Goal: Transaction & Acquisition: Purchase product/service

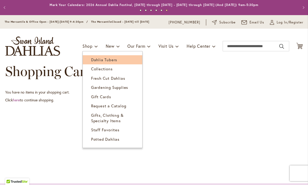
click at [113, 63] on span "Dahlia Tubers" at bounding box center [104, 59] width 26 height 5
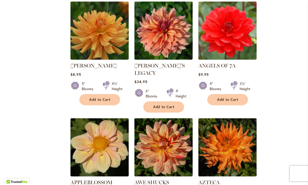
scroll to position [457, 0]
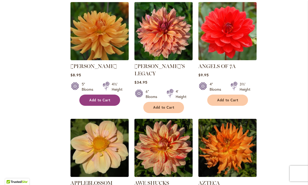
click at [98, 103] on span "Add to Cart" at bounding box center [99, 100] width 21 height 4
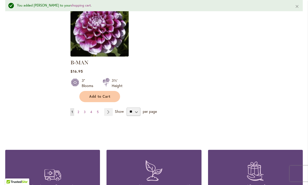
scroll to position [736, 0]
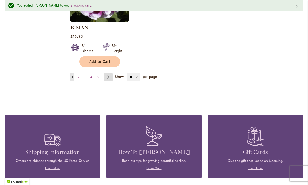
click at [107, 73] on link "Page Next" at bounding box center [108, 77] width 9 height 8
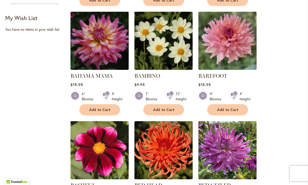
scroll to position [229, 0]
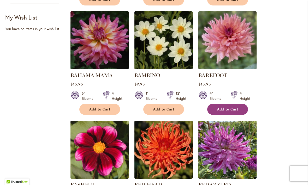
click at [230, 112] on span "Add to Cart" at bounding box center [227, 109] width 21 height 4
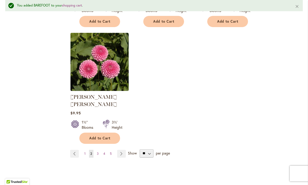
scroll to position [666, 0]
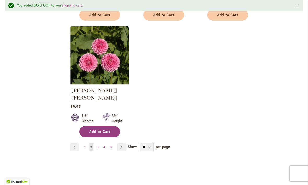
click at [95, 130] on span "Add to Cart" at bounding box center [99, 132] width 21 height 4
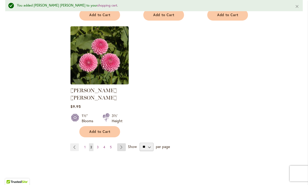
click at [120, 144] on link "Page Next" at bounding box center [121, 148] width 9 height 8
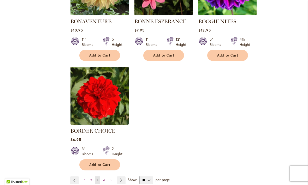
scroll to position [631, 0]
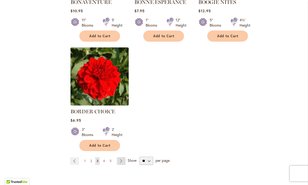
click at [118, 165] on link "Page Next" at bounding box center [121, 161] width 9 height 8
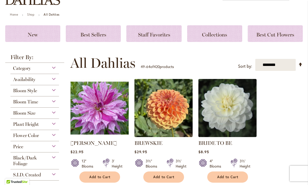
scroll to position [67, 0]
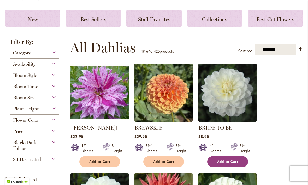
click at [228, 164] on span "Add to Cart" at bounding box center [227, 162] width 21 height 4
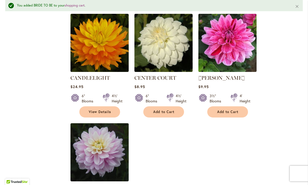
scroll to position [583, 0]
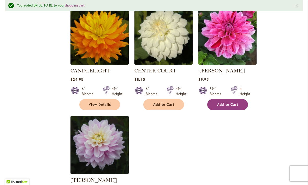
click at [228, 107] on span "Add to Cart" at bounding box center [227, 105] width 21 height 4
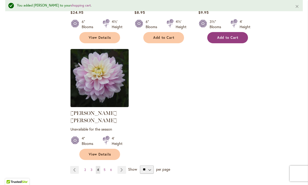
scroll to position [675, 0]
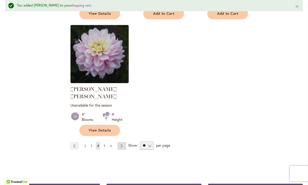
click at [118, 143] on link "Page Next" at bounding box center [121, 146] width 9 height 8
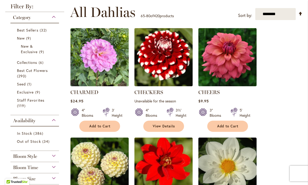
scroll to position [95, 0]
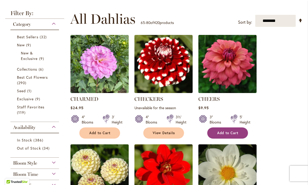
click at [231, 135] on span "Add to Cart" at bounding box center [227, 133] width 21 height 4
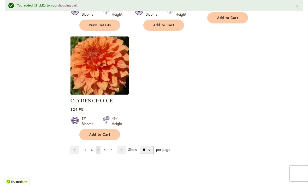
scroll to position [670, 0]
click at [119, 146] on link "Page Next" at bounding box center [121, 150] width 9 height 8
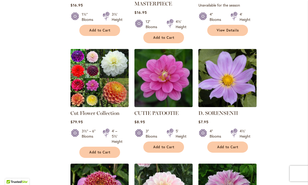
scroll to position [426, 0]
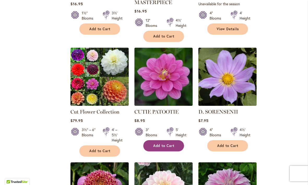
click at [166, 145] on span "Add to Cart" at bounding box center [163, 146] width 21 height 4
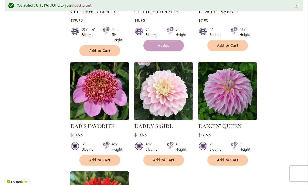
scroll to position [543, 0]
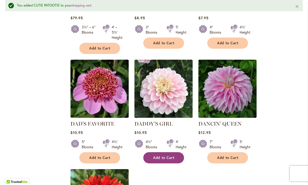
click at [162, 156] on span "Add to Cart" at bounding box center [163, 158] width 21 height 4
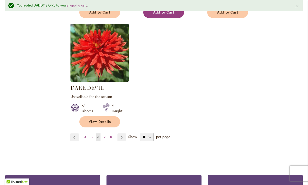
scroll to position [696, 0]
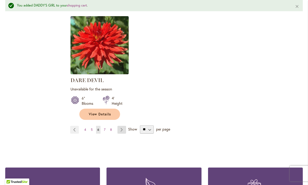
click at [118, 126] on link "Page Next" at bounding box center [121, 130] width 9 height 8
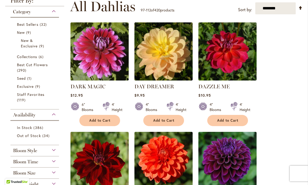
scroll to position [111, 0]
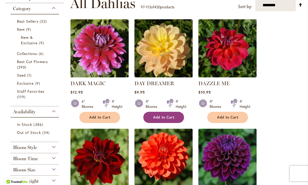
click at [159, 120] on span "Add to Cart" at bounding box center [163, 117] width 21 height 4
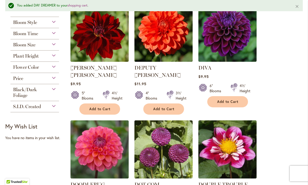
scroll to position [229, 0]
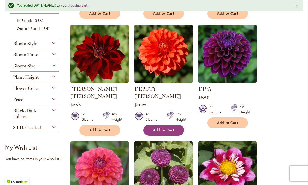
click at [160, 128] on span "Add to Cart" at bounding box center [163, 130] width 21 height 4
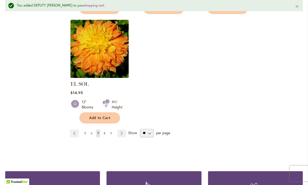
scroll to position [682, 0]
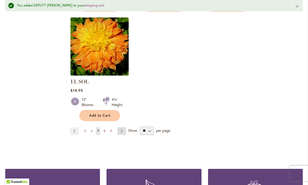
click at [117, 128] on link "Page Next" at bounding box center [121, 131] width 9 height 8
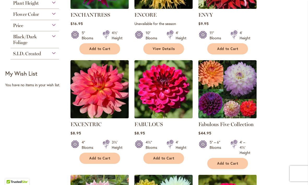
scroll to position [289, 0]
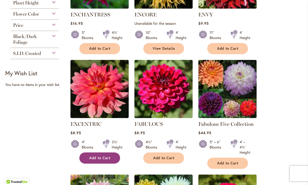
click at [97, 161] on span "Add to Cart" at bounding box center [99, 158] width 21 height 4
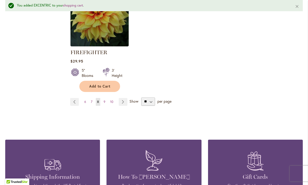
scroll to position [752, 0]
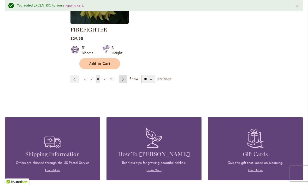
click at [122, 83] on link "Page Next" at bounding box center [123, 79] width 9 height 8
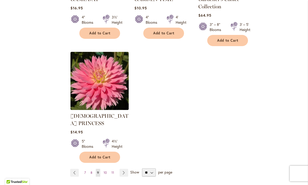
scroll to position [658, 0]
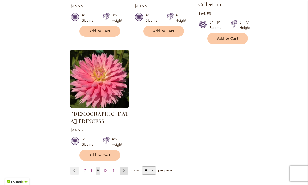
click at [121, 167] on link "Page Next" at bounding box center [124, 171] width 9 height 8
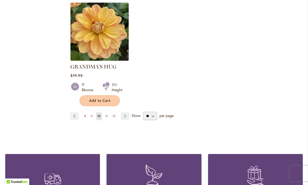
scroll to position [697, 0]
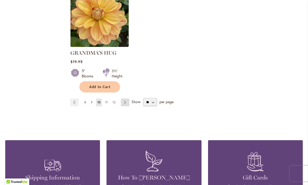
click at [123, 99] on link "Page Next" at bounding box center [125, 103] width 9 height 8
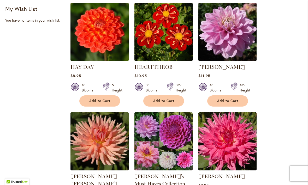
scroll to position [347, 0]
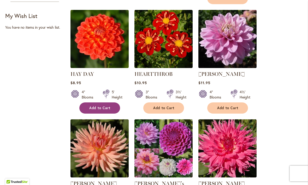
click at [97, 110] on span "Add to Cart" at bounding box center [99, 108] width 21 height 4
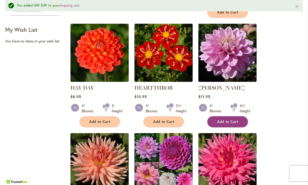
click at [229, 123] on button "Add to Cart" at bounding box center [227, 121] width 41 height 11
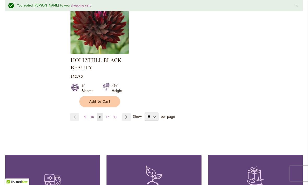
scroll to position [727, 0]
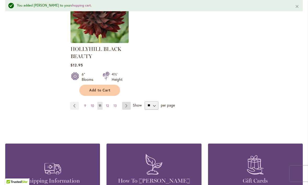
click at [125, 109] on link "Page Next" at bounding box center [126, 106] width 9 height 8
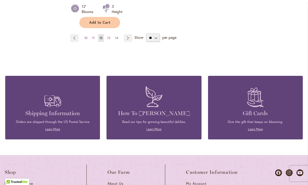
scroll to position [762, 0]
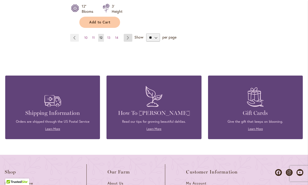
click at [127, 34] on link "Page Next" at bounding box center [128, 38] width 9 height 8
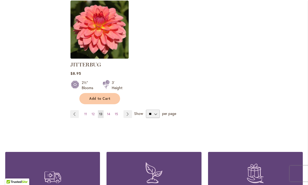
scroll to position [726, 0]
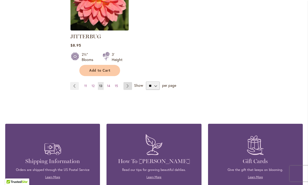
click at [124, 83] on link "Page Next" at bounding box center [127, 86] width 9 height 8
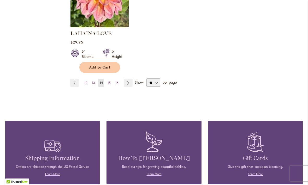
scroll to position [725, 0]
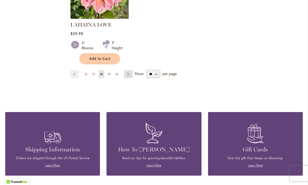
click at [127, 70] on link "Page Next" at bounding box center [128, 74] width 9 height 8
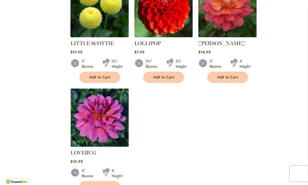
scroll to position [649, 0]
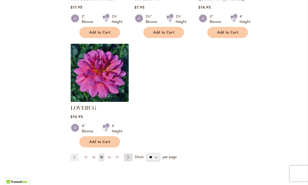
click at [127, 154] on link "Page Next" at bounding box center [128, 158] width 9 height 8
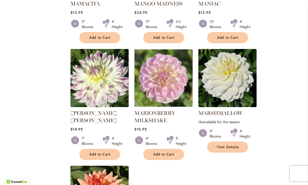
scroll to position [554, 0]
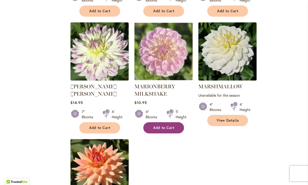
click at [158, 126] on span "Add to Cart" at bounding box center [163, 128] width 21 height 4
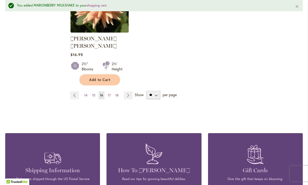
scroll to position [740, 0]
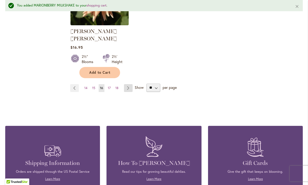
click at [125, 84] on link "Page Next" at bounding box center [128, 88] width 9 height 8
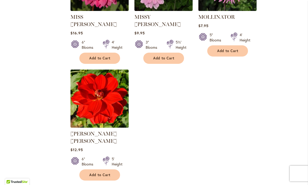
scroll to position [660, 0]
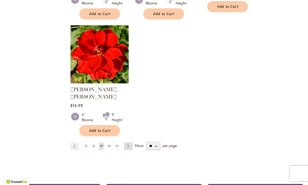
click at [128, 143] on link "Page Next" at bounding box center [128, 147] width 9 height 8
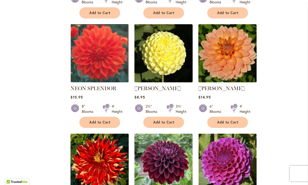
scroll to position [442, 0]
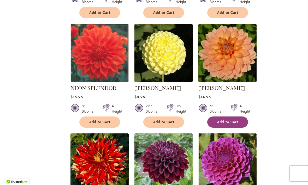
click at [232, 122] on button "Add to Cart" at bounding box center [227, 122] width 41 height 11
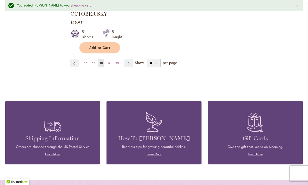
scroll to position [769, 0]
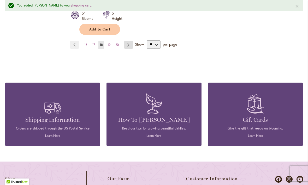
click at [124, 43] on link "Page Next" at bounding box center [128, 45] width 9 height 8
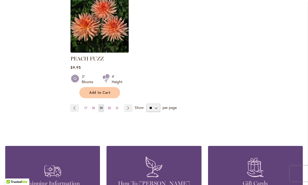
scroll to position [701, 0]
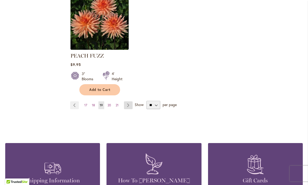
click at [127, 102] on link "Page Next" at bounding box center [128, 106] width 9 height 8
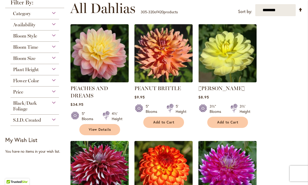
scroll to position [107, 0]
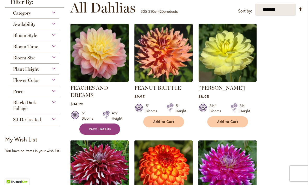
click at [97, 132] on span "View Details" at bounding box center [100, 129] width 22 height 4
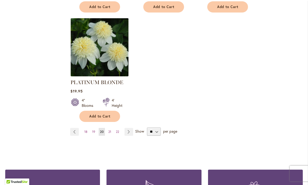
scroll to position [690, 0]
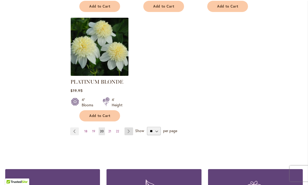
click at [125, 128] on link "Page Next" at bounding box center [129, 132] width 9 height 8
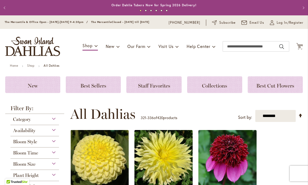
click at [52, 134] on div "Availability" at bounding box center [34, 129] width 49 height 8
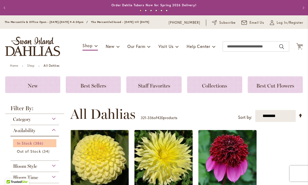
click at [30, 146] on span "In Stock" at bounding box center [24, 143] width 15 height 5
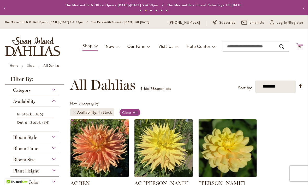
click at [297, 49] on span "15 15 items" at bounding box center [299, 47] width 5 height 3
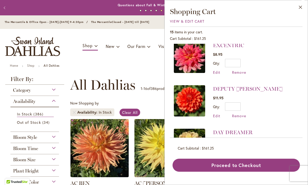
scroll to position [181, 0]
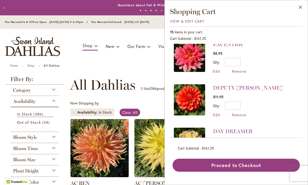
click at [237, 119] on li "DEPUTY BOB $11.95 Qty * Update Edit Remove" at bounding box center [236, 101] width 125 height 44
click at [239, 116] on span "Remove" at bounding box center [239, 115] width 14 height 5
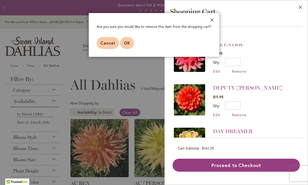
click at [126, 47] on button "OK" at bounding box center [127, 43] width 14 height 12
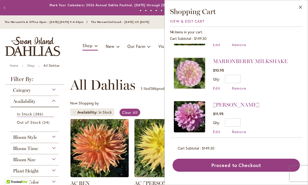
scroll to position [33, 0]
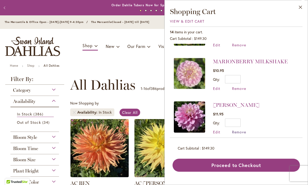
click at [239, 133] on span "Remove" at bounding box center [239, 132] width 14 height 5
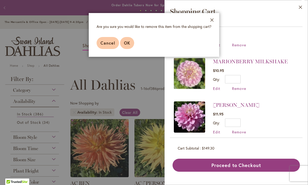
click at [126, 43] on span "OK" at bounding box center [127, 42] width 6 height 5
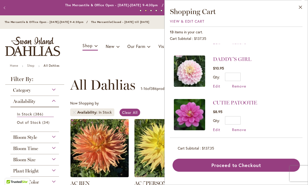
scroll to position [211, 0]
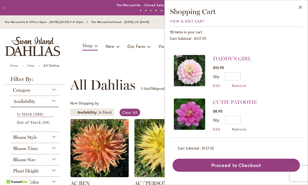
click at [241, 128] on span "Remove" at bounding box center [239, 129] width 14 height 5
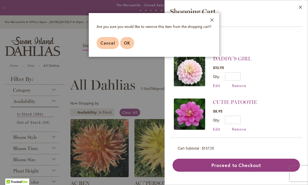
click at [128, 43] on span "OK" at bounding box center [127, 42] width 6 height 5
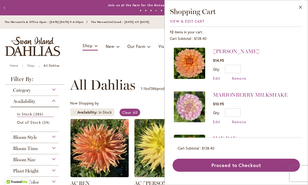
scroll to position [0, 0]
click at [278, 131] on li "HAY DAY $8.95 Qty * Update Edit Remove" at bounding box center [236, 152] width 125 height 44
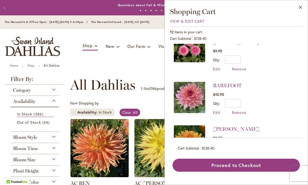
scroll to position [412, 0]
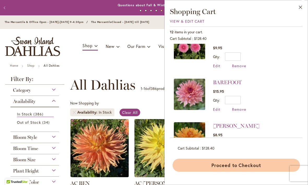
click at [255, 172] on button "Proceed to Checkout" at bounding box center [236, 165] width 127 height 13
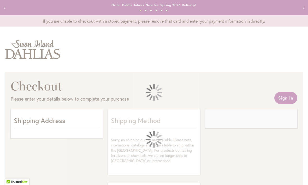
select select "**"
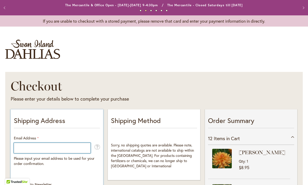
click at [54, 150] on input "Email Address" at bounding box center [52, 148] width 77 height 10
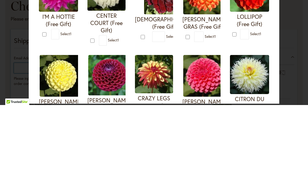
scroll to position [0, 0]
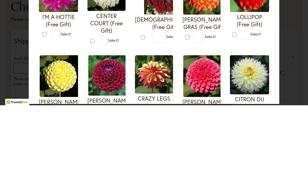
type input "**********"
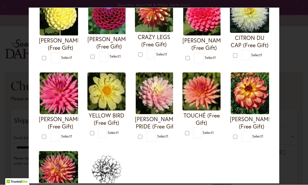
scroll to position [154, 0]
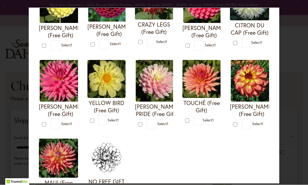
type input "*"
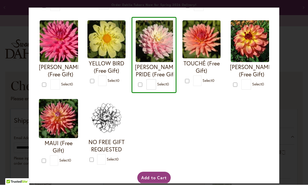
scroll to position [193, 0]
click at [150, 184] on button "Add to Cart" at bounding box center [154, 178] width 34 height 12
click at [156, 182] on div "Add to Cart" at bounding box center [154, 178] width 232 height 12
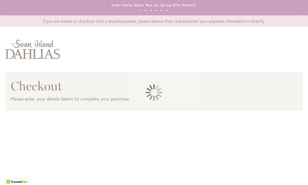
select select "**"
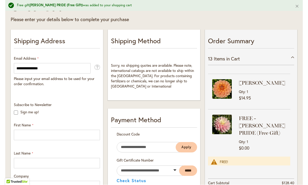
scroll to position [89, 0]
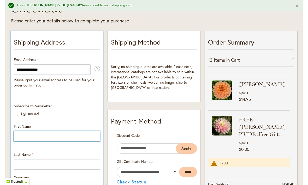
click at [46, 133] on input "First Name" at bounding box center [57, 137] width 86 height 10
type input "******"
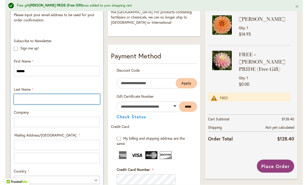
scroll to position [155, 0]
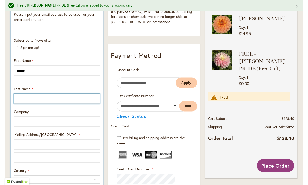
type input "**********"
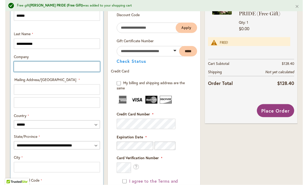
scroll to position [219, 0]
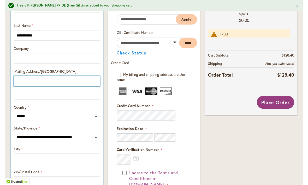
click at [57, 82] on input "Mailing Address/PO BOX: Line 1" at bounding box center [57, 81] width 86 height 10
type input "***"
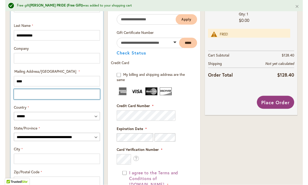
type input "**********"
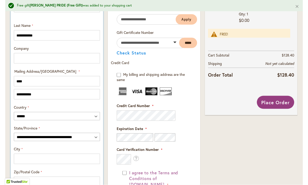
select select "**"
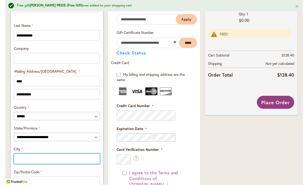
type input "**********"
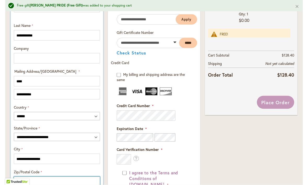
type input "*****"
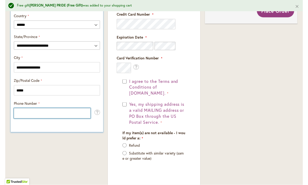
scroll to position [312, 0]
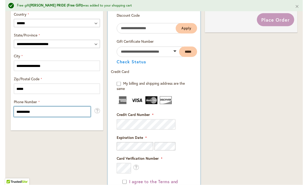
type input "**********"
click at [146, 123] on fieldset "Payment Information Payment Method Discount Code Enter discount code Apply Gift…" at bounding box center [154, 139] width 86 height 287
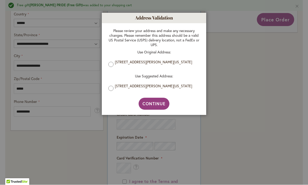
click at [159, 107] on span "Continue" at bounding box center [154, 103] width 23 height 5
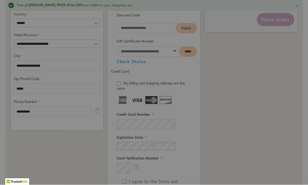
type input "**********"
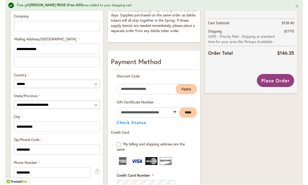
scroll to position [259, 0]
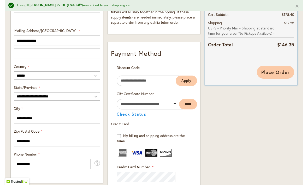
click at [277, 71] on span "Place Order" at bounding box center [275, 72] width 28 height 6
